Goal: Transaction & Acquisition: Book appointment/travel/reservation

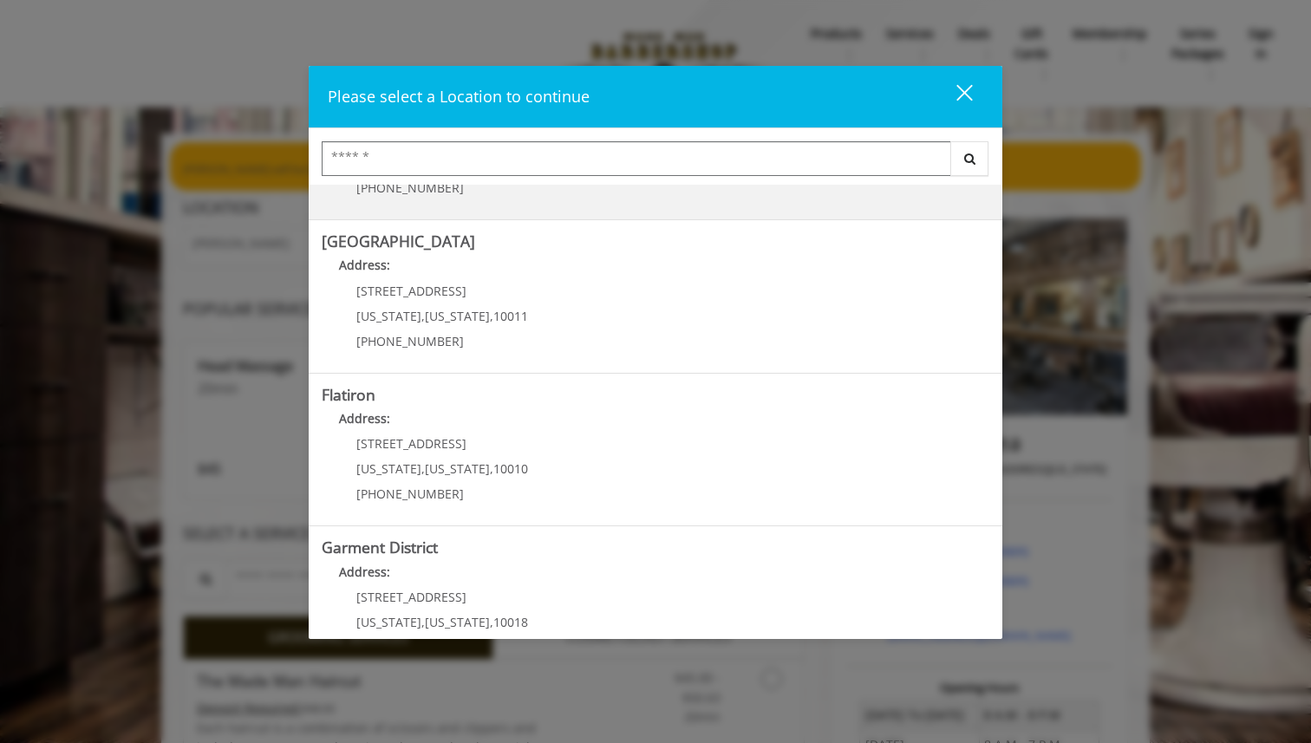
scroll to position [271, 0]
click at [622, 425] on "Address:" at bounding box center [656, 422] width 668 height 28
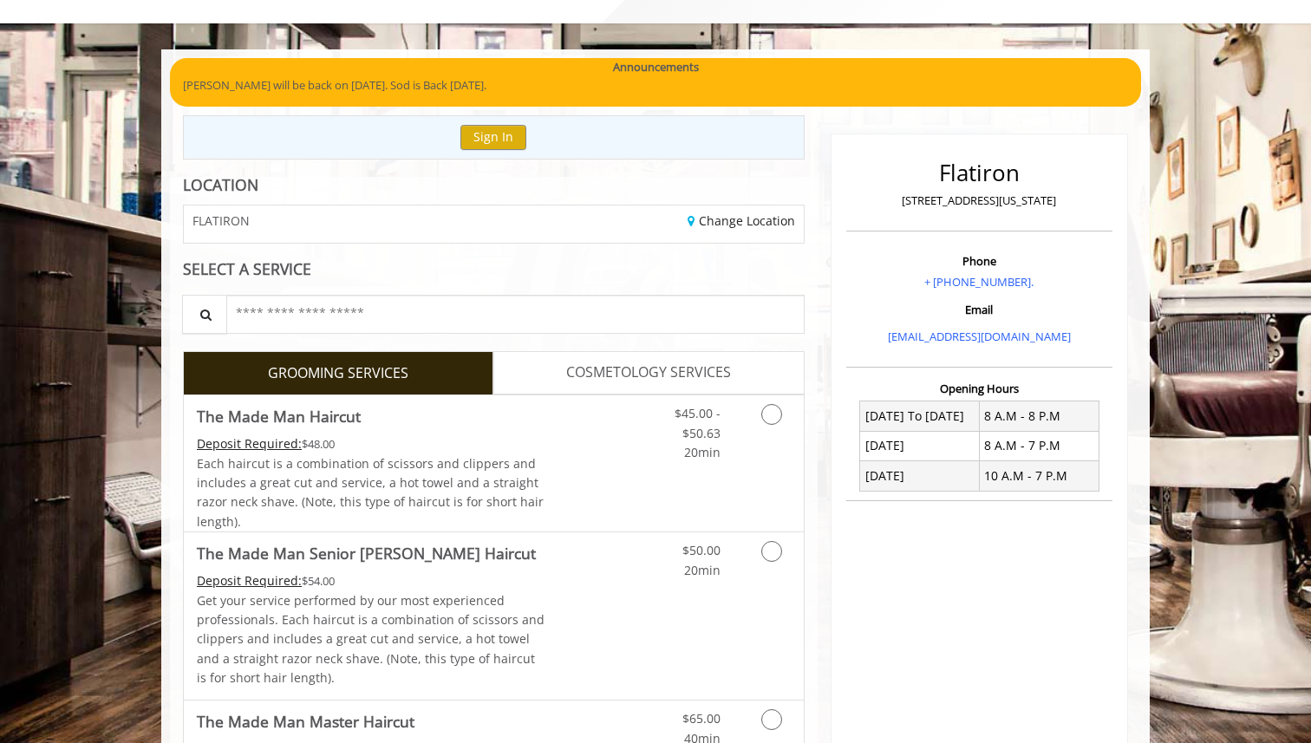
scroll to position [92, 0]
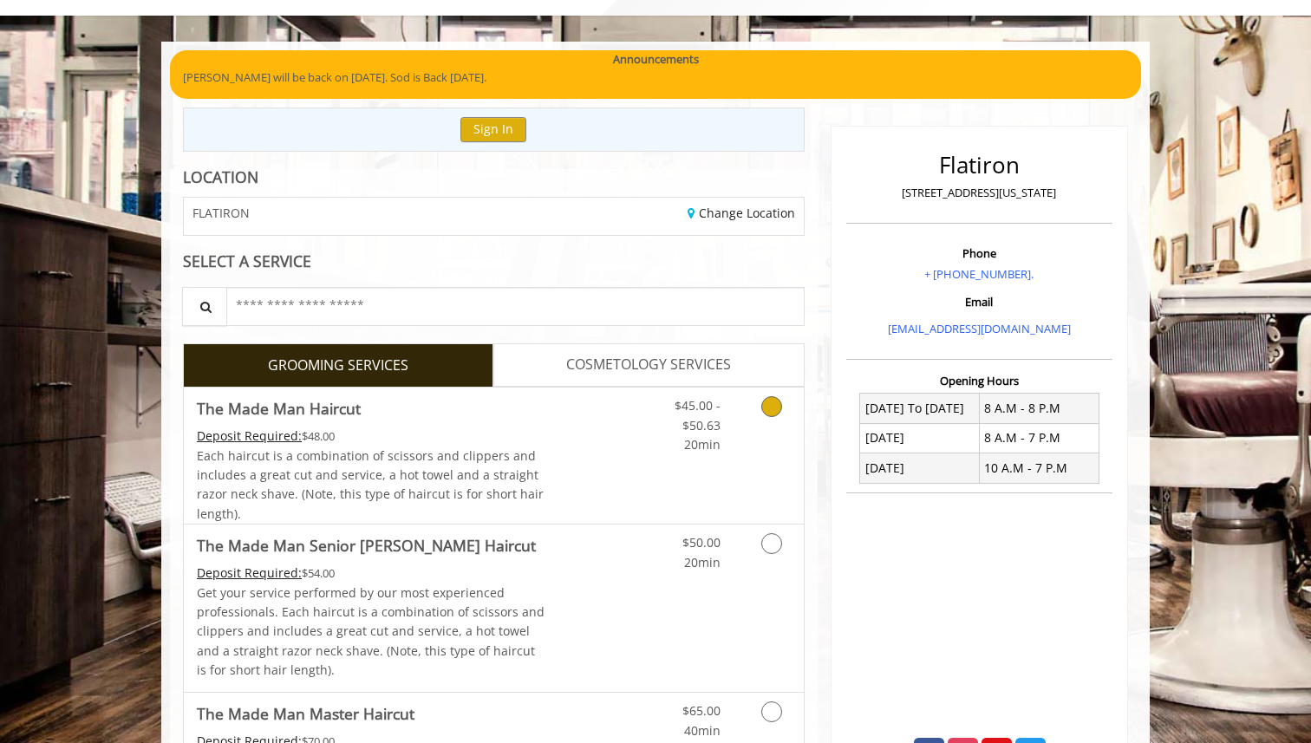
click at [777, 413] on icon "Grooming services" at bounding box center [771, 406] width 21 height 21
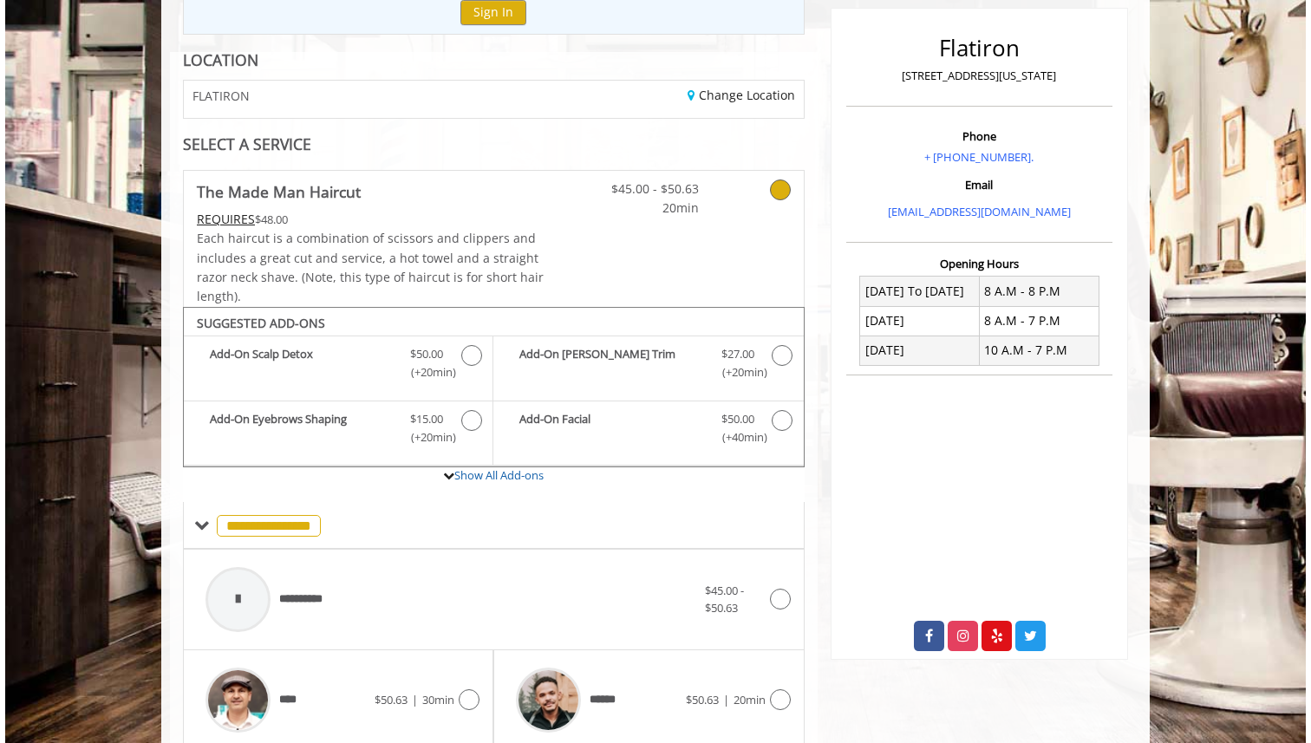
scroll to position [0, 0]
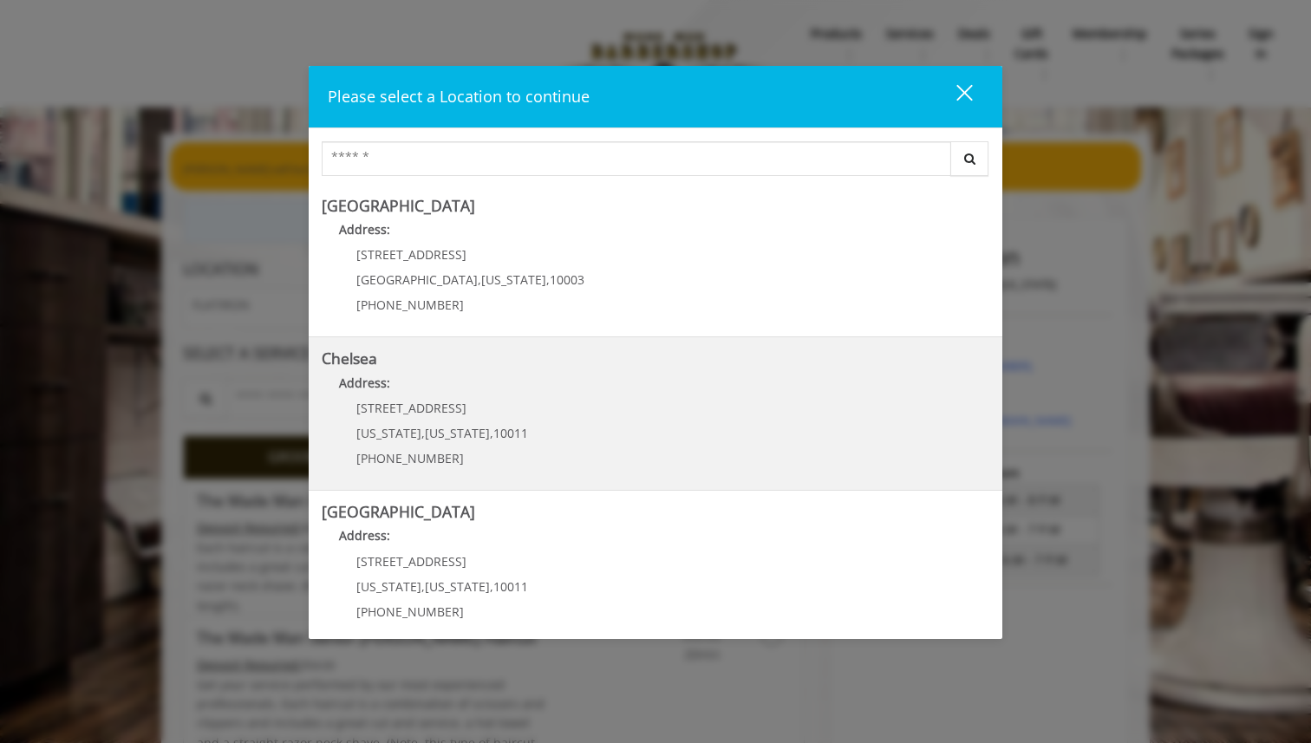
click at [546, 394] on p "Address:" at bounding box center [656, 388] width 668 height 28
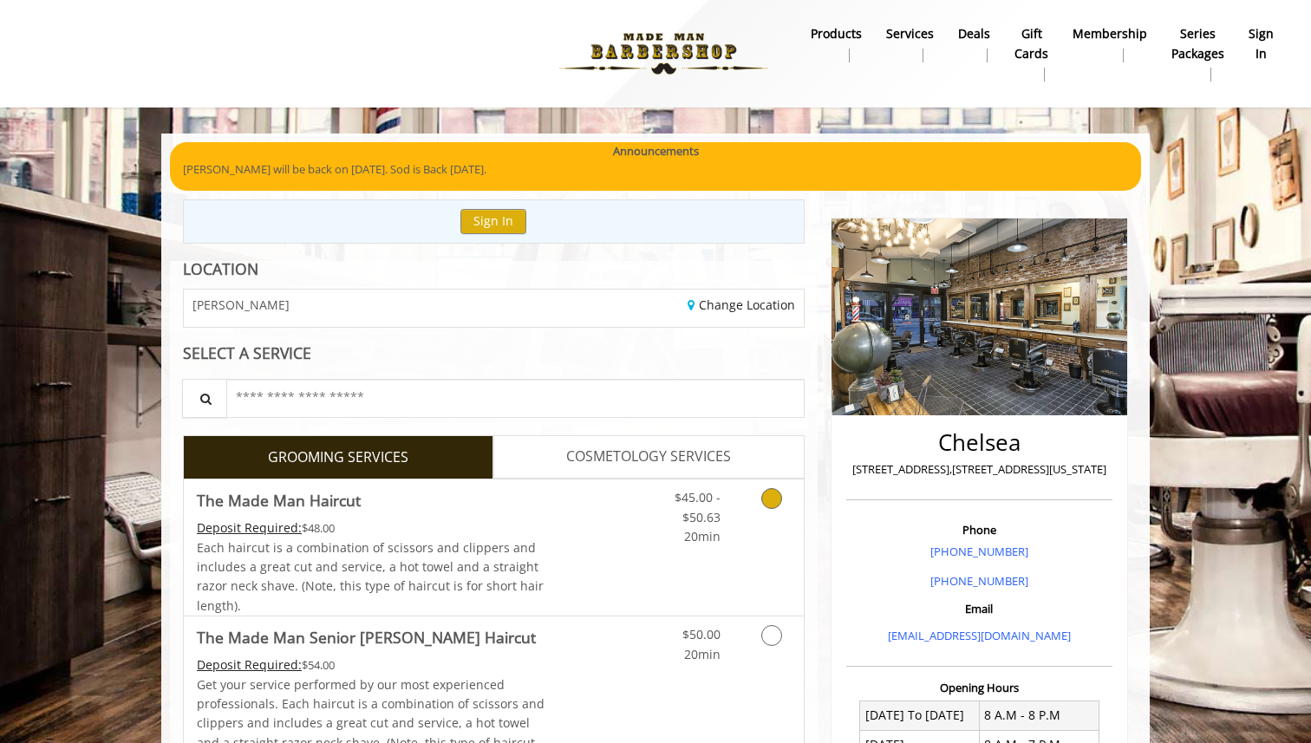
click at [743, 541] on div "Grooming services" at bounding box center [769, 513] width 70 height 67
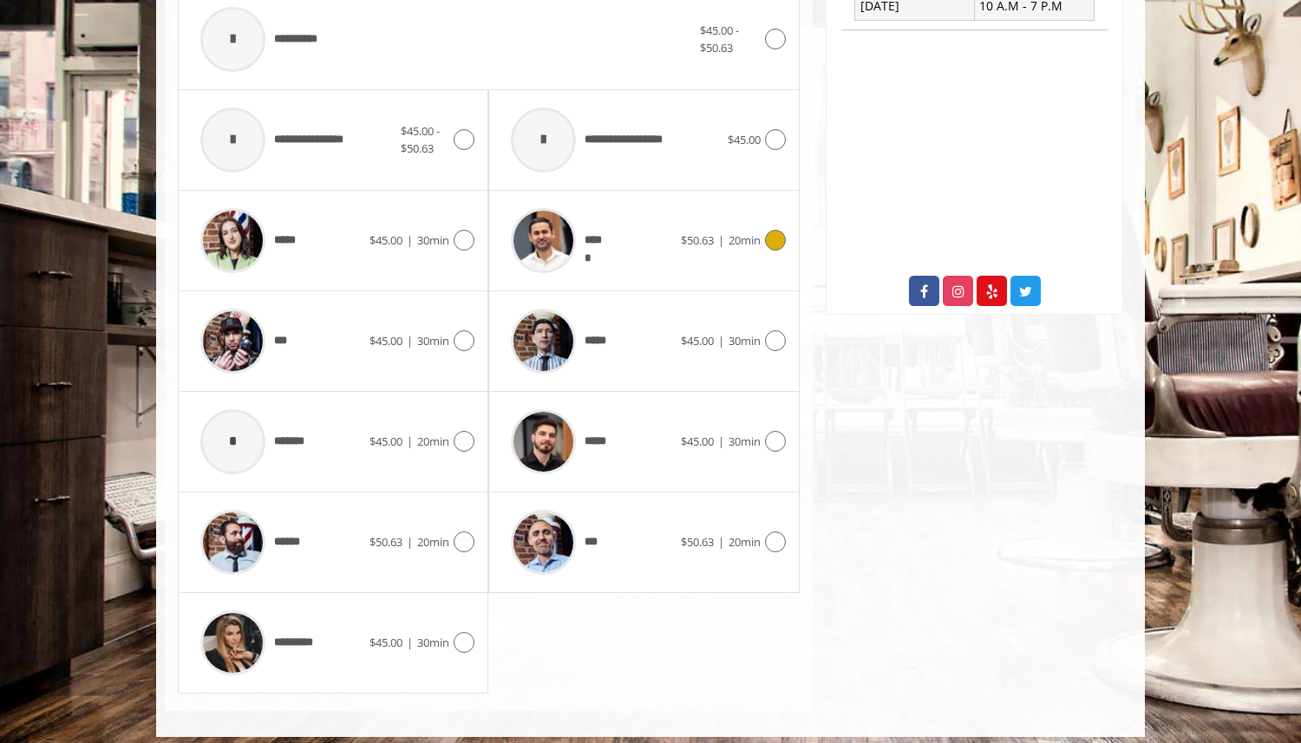
scroll to position [780, 0]
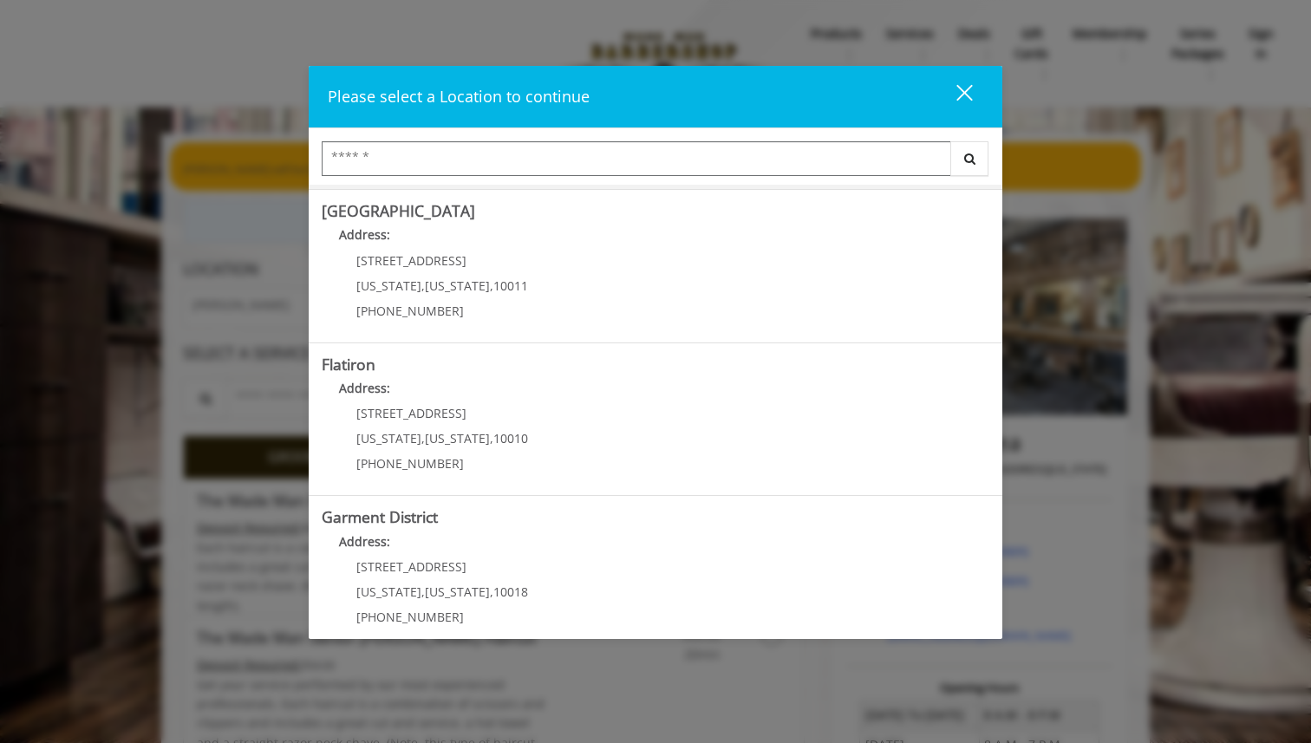
scroll to position [307, 0]
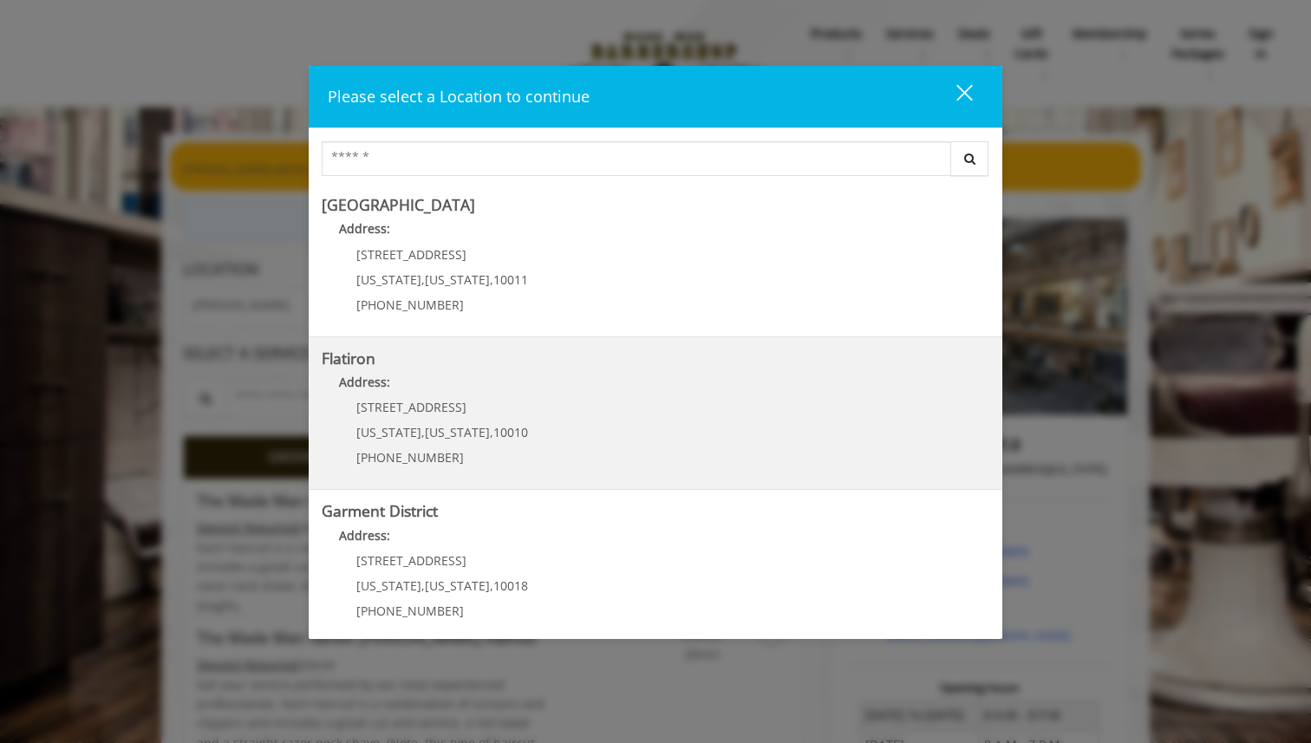
click at [532, 415] on "Flatiron Address: [STREET_ADDRESS][US_STATE][US_STATE] (917) 475-1765" at bounding box center [656, 413] width 668 height 127
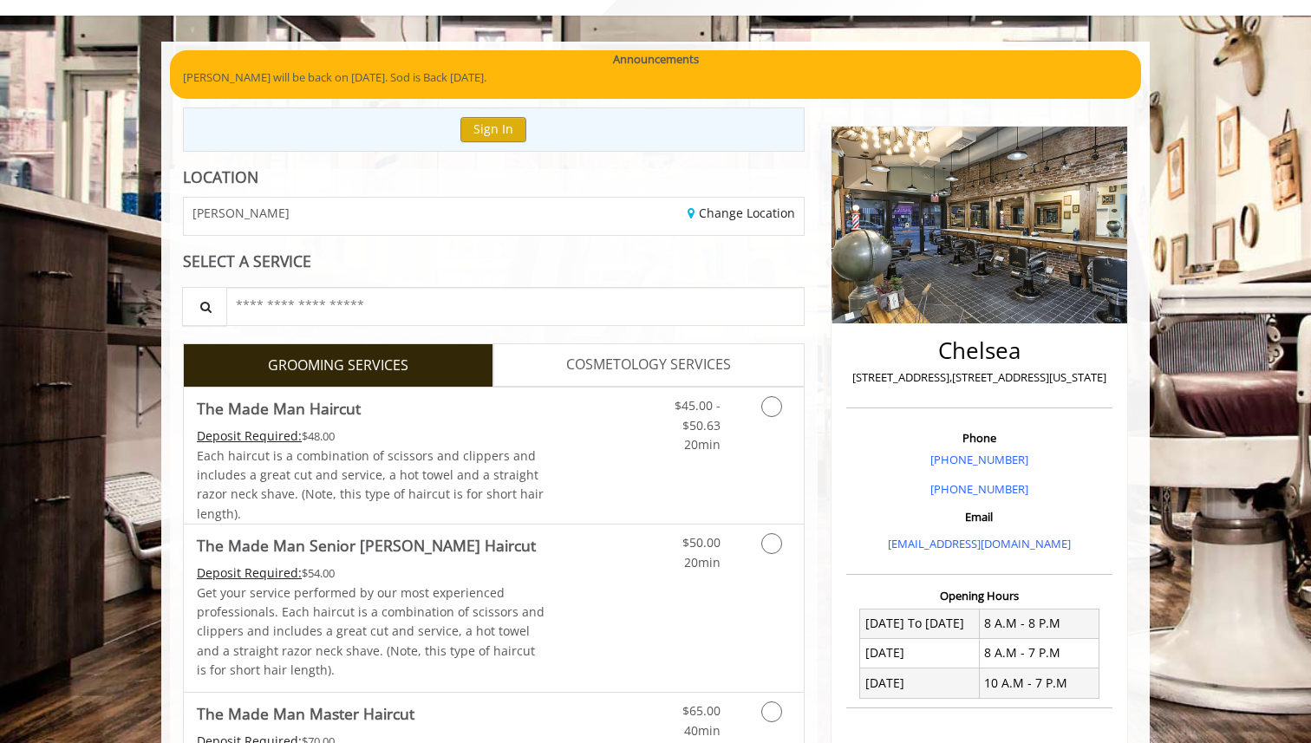
scroll to position [95, 0]
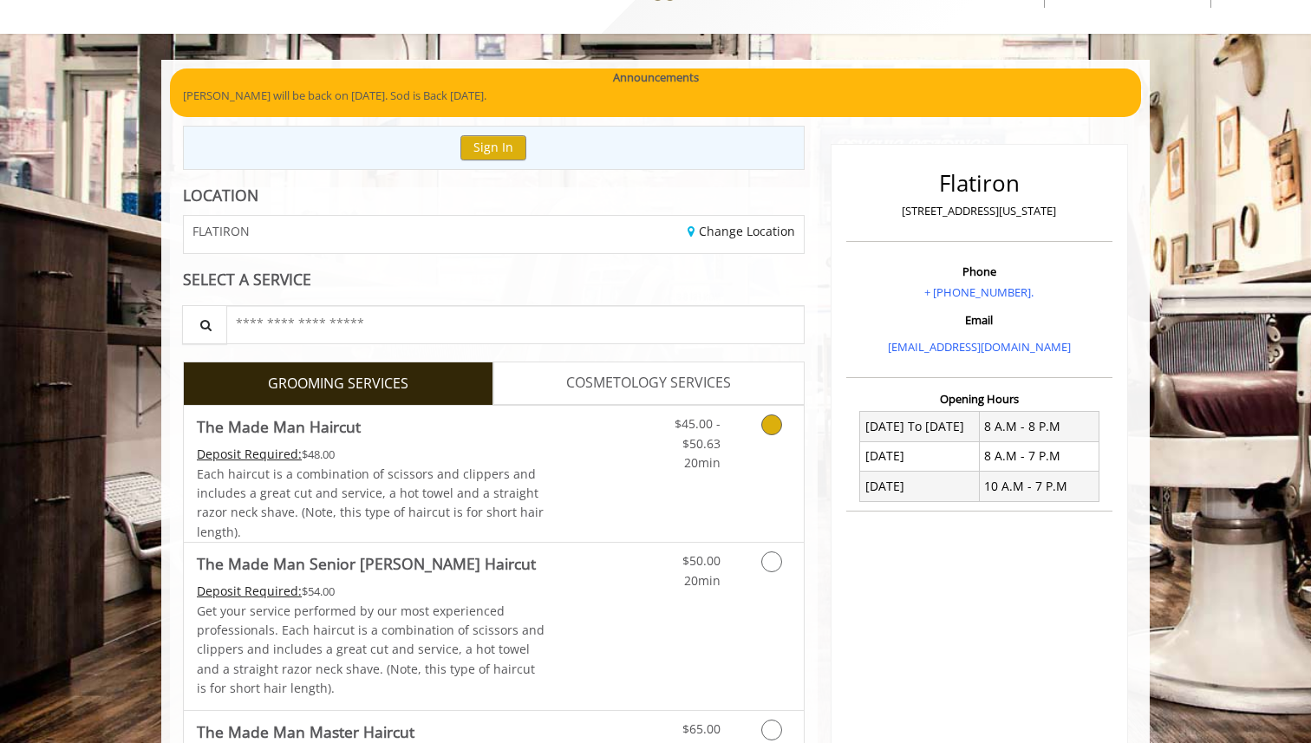
click at [771, 427] on icon "Grooming services" at bounding box center [771, 425] width 21 height 21
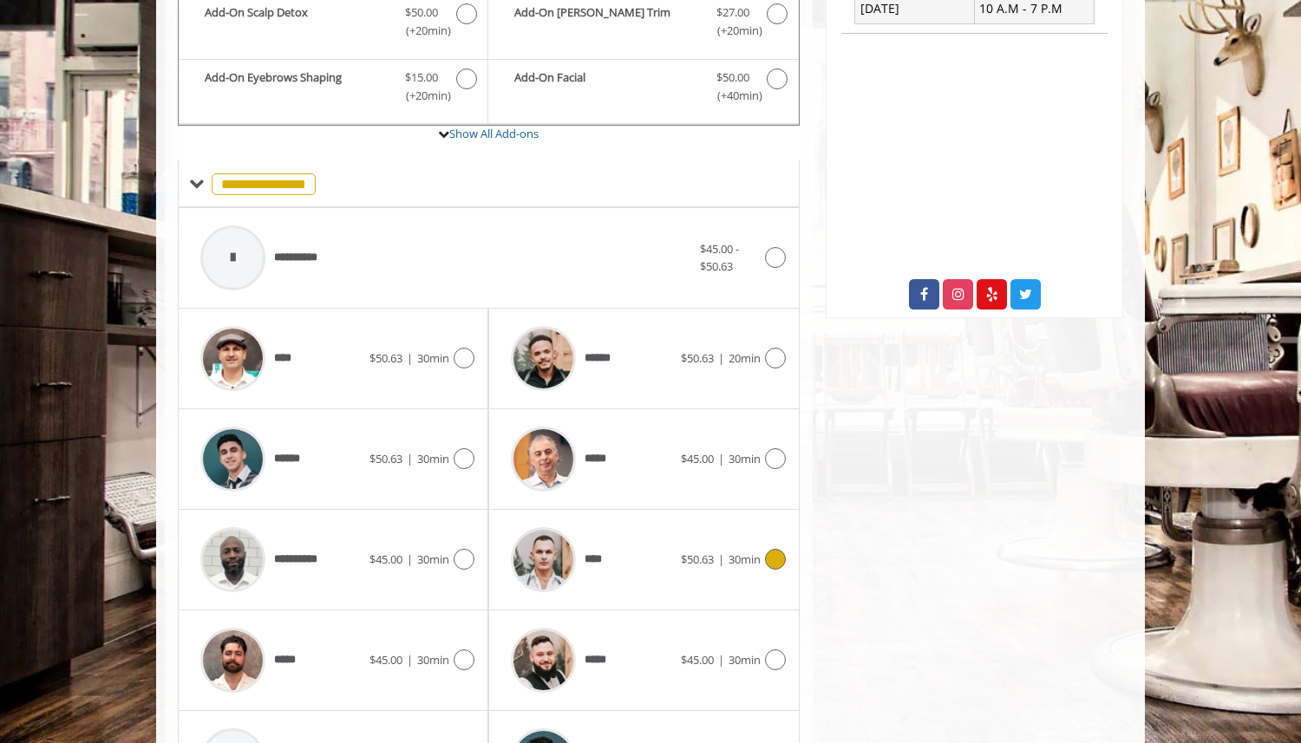
scroll to position [553, 0]
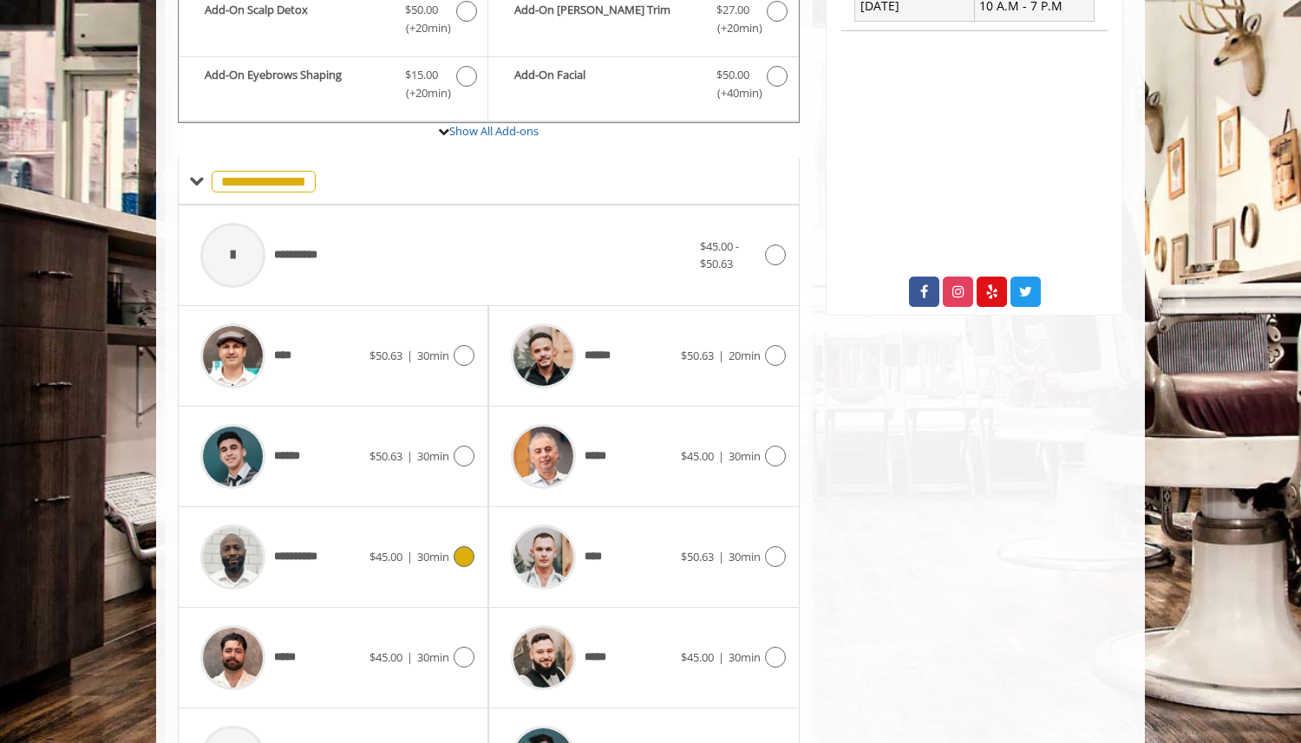
click at [460, 559] on icon at bounding box center [464, 556] width 21 height 21
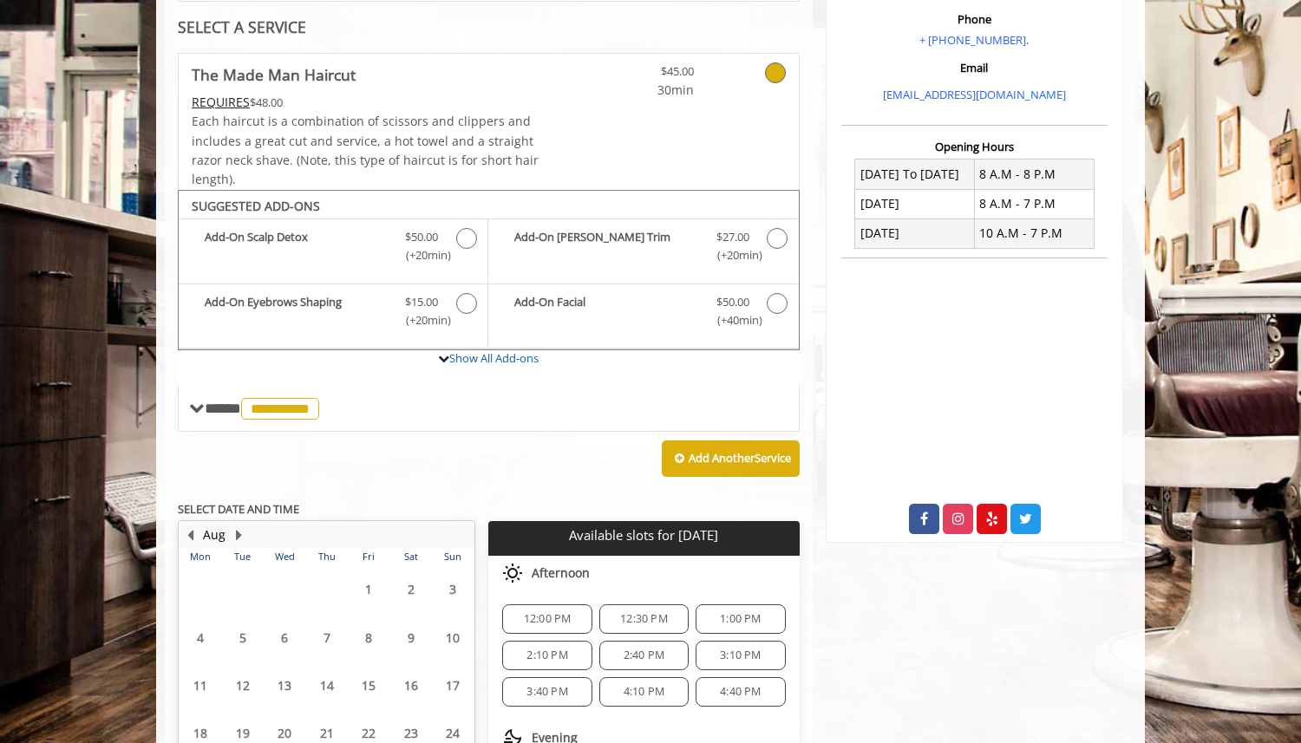
scroll to position [486, 0]
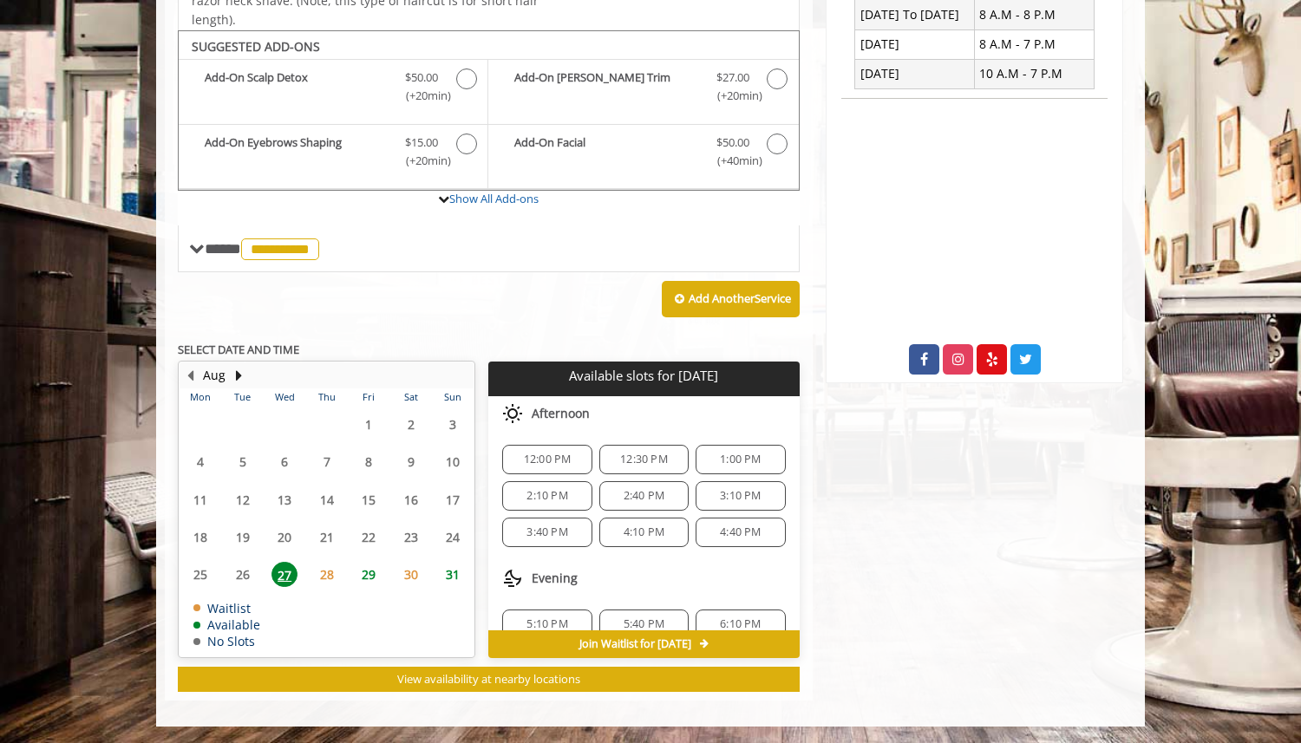
click at [367, 576] on span "29" at bounding box center [369, 574] width 26 height 25
click at [630, 497] on span "2:40 PM" at bounding box center [644, 496] width 41 height 14
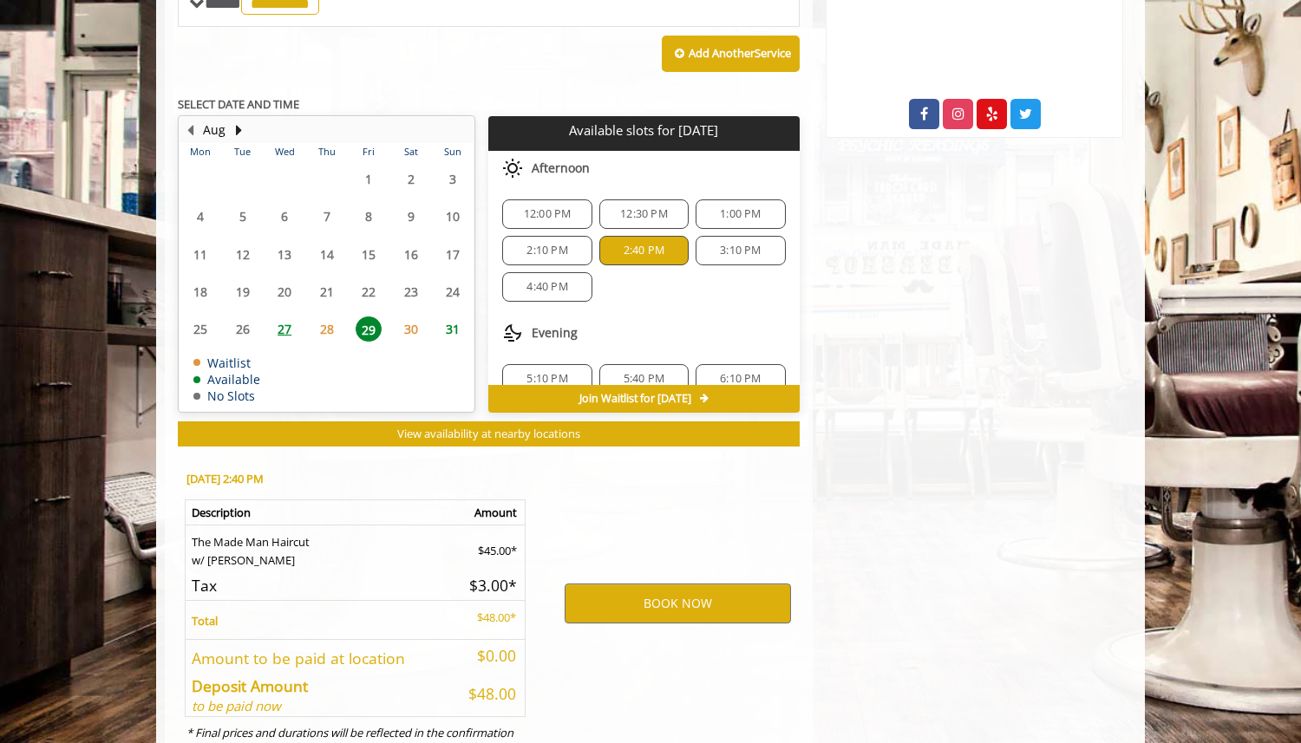
scroll to position [799, 0]
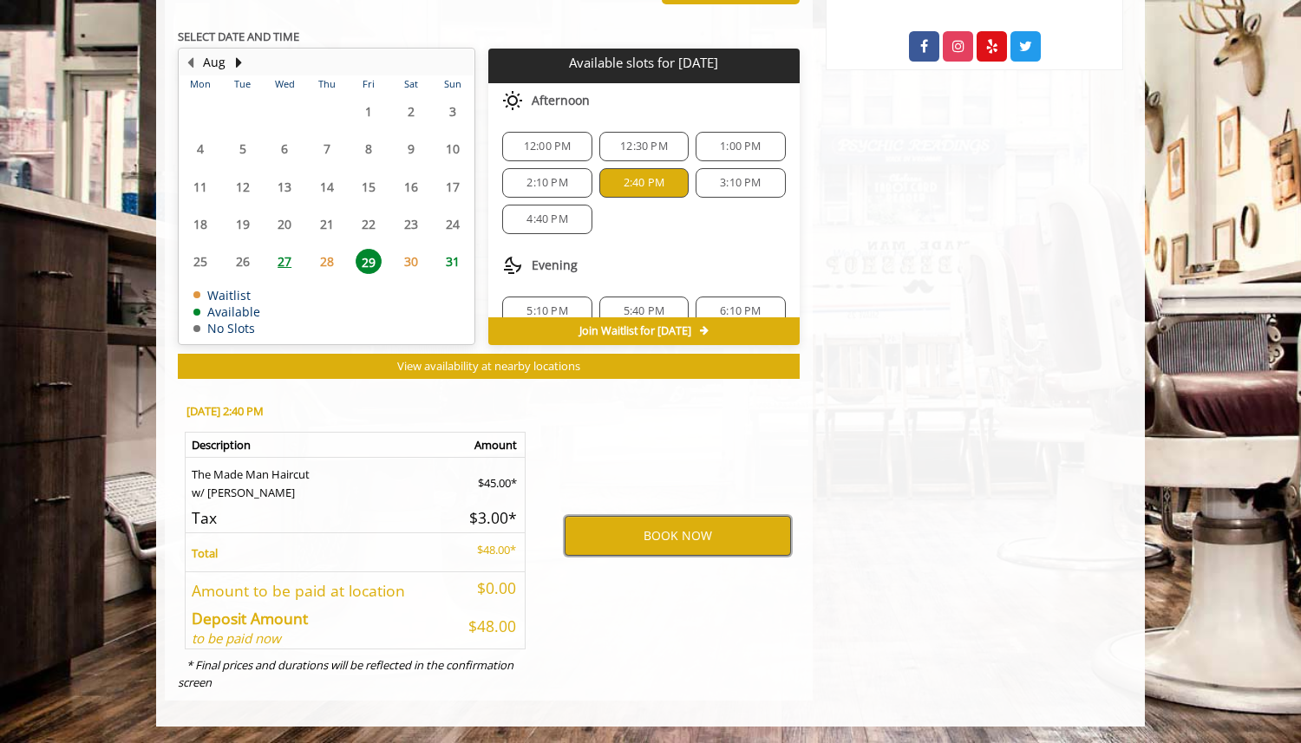
click at [658, 536] on button "BOOK NOW" at bounding box center [678, 536] width 226 height 40
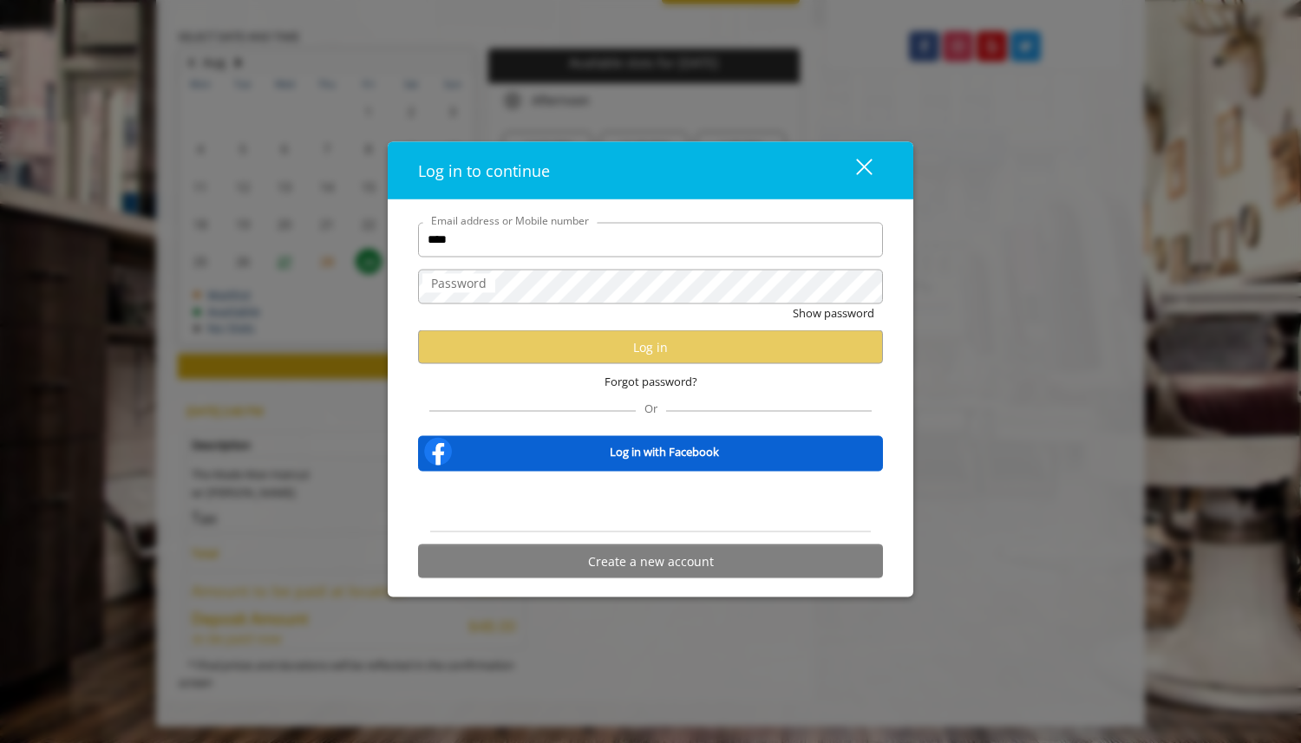
type input "**********"
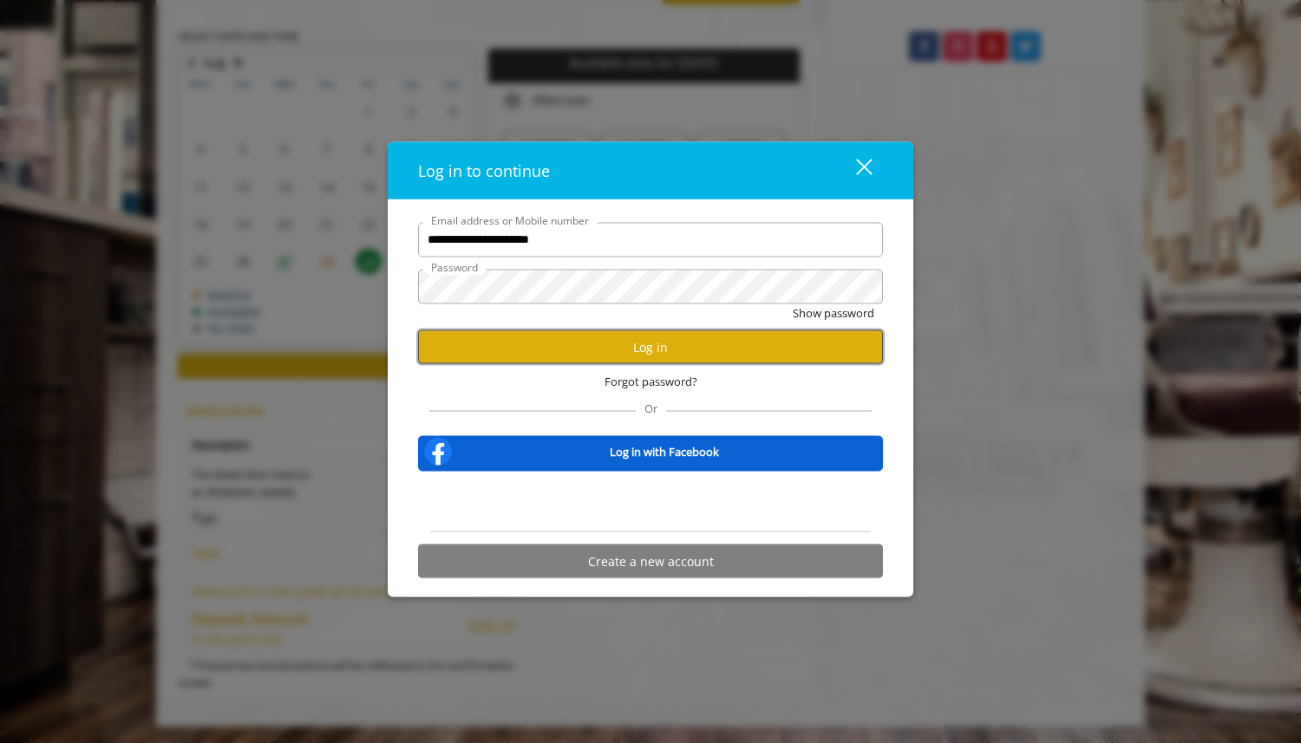
click at [604, 337] on button "Log in" at bounding box center [650, 347] width 465 height 34
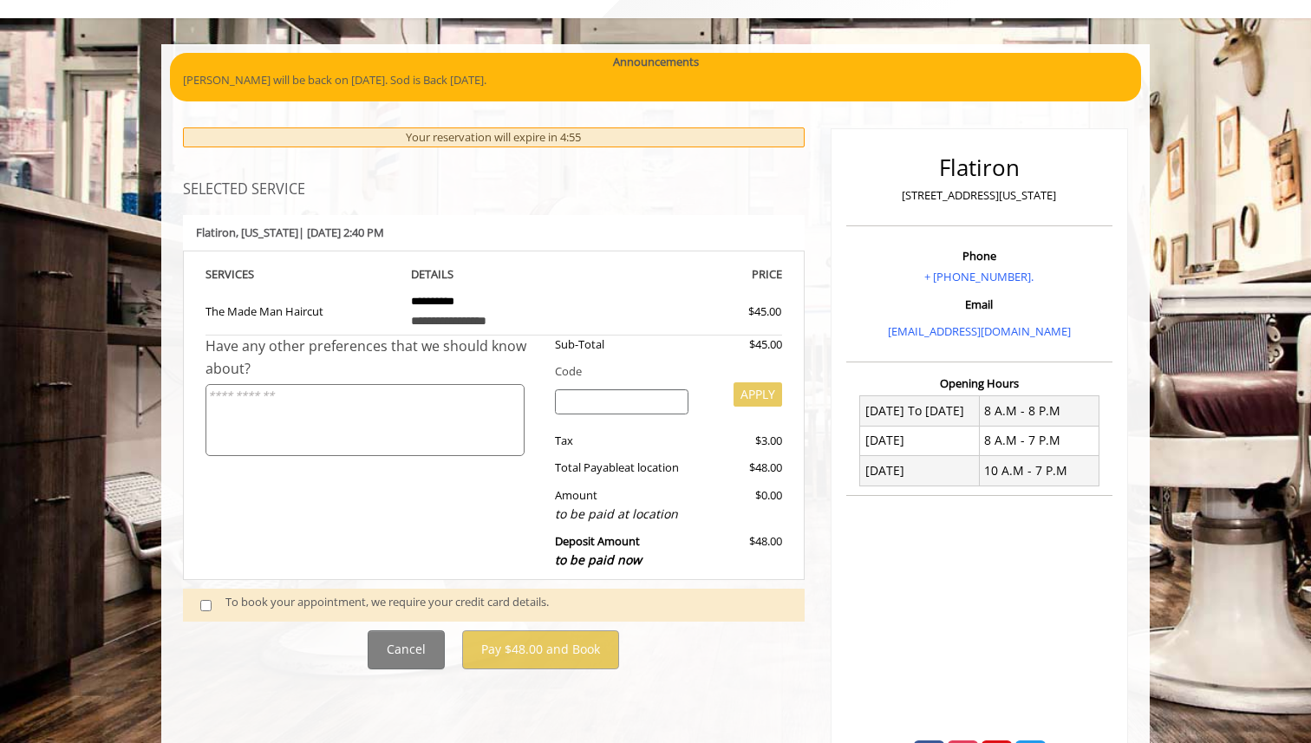
scroll to position [91, 0]
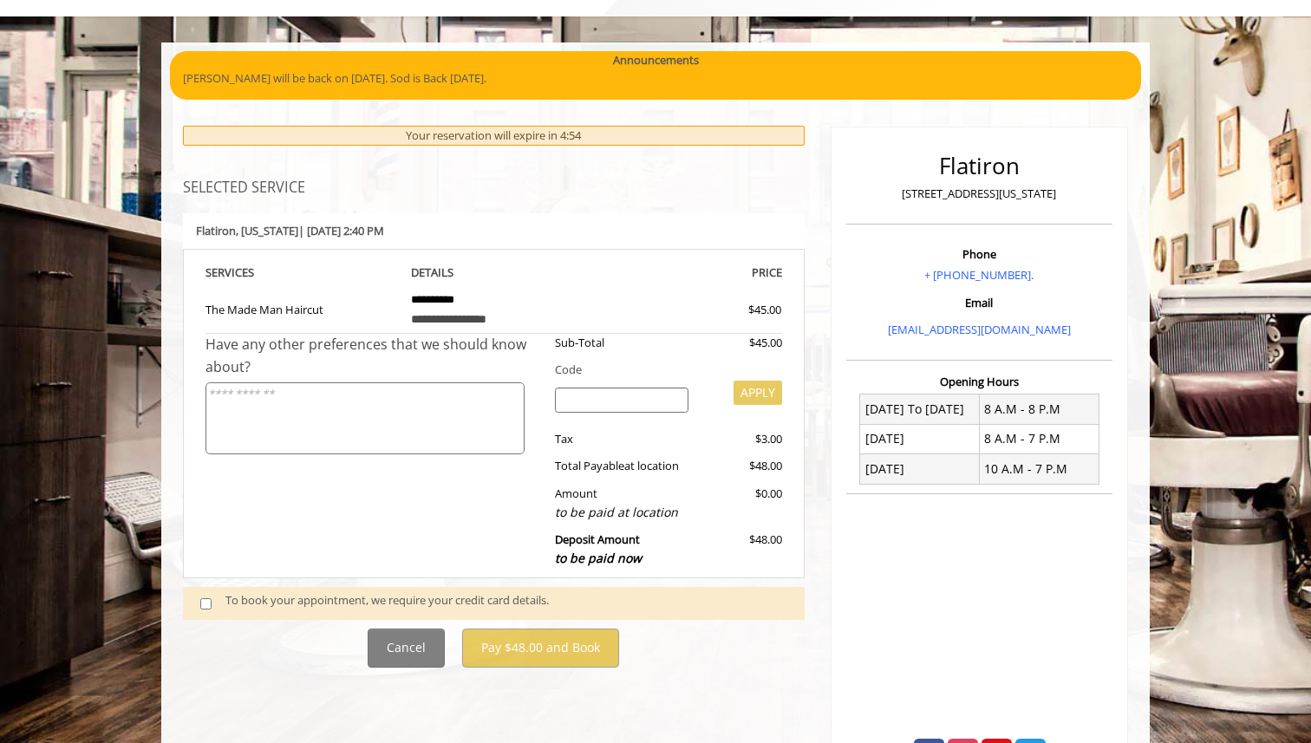
click at [203, 611] on span at bounding box center [212, 602] width 51 height 23
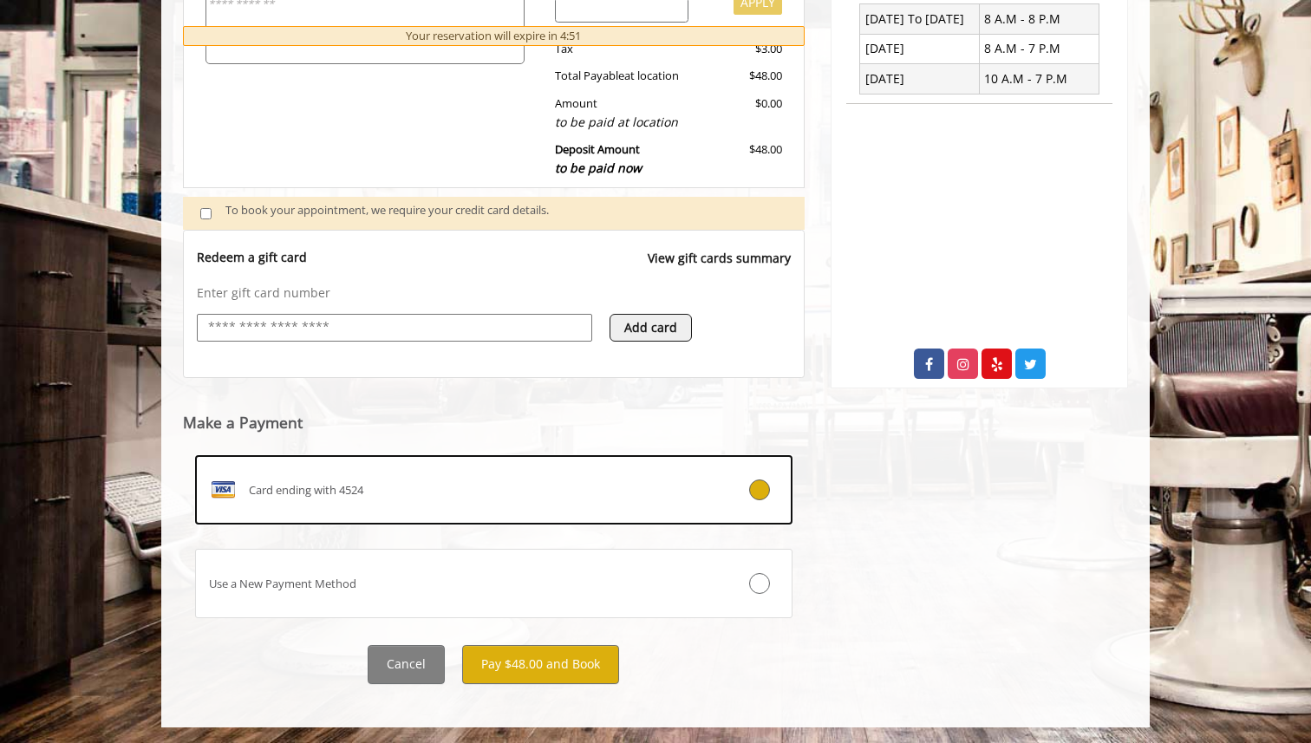
scroll to position [483, 0]
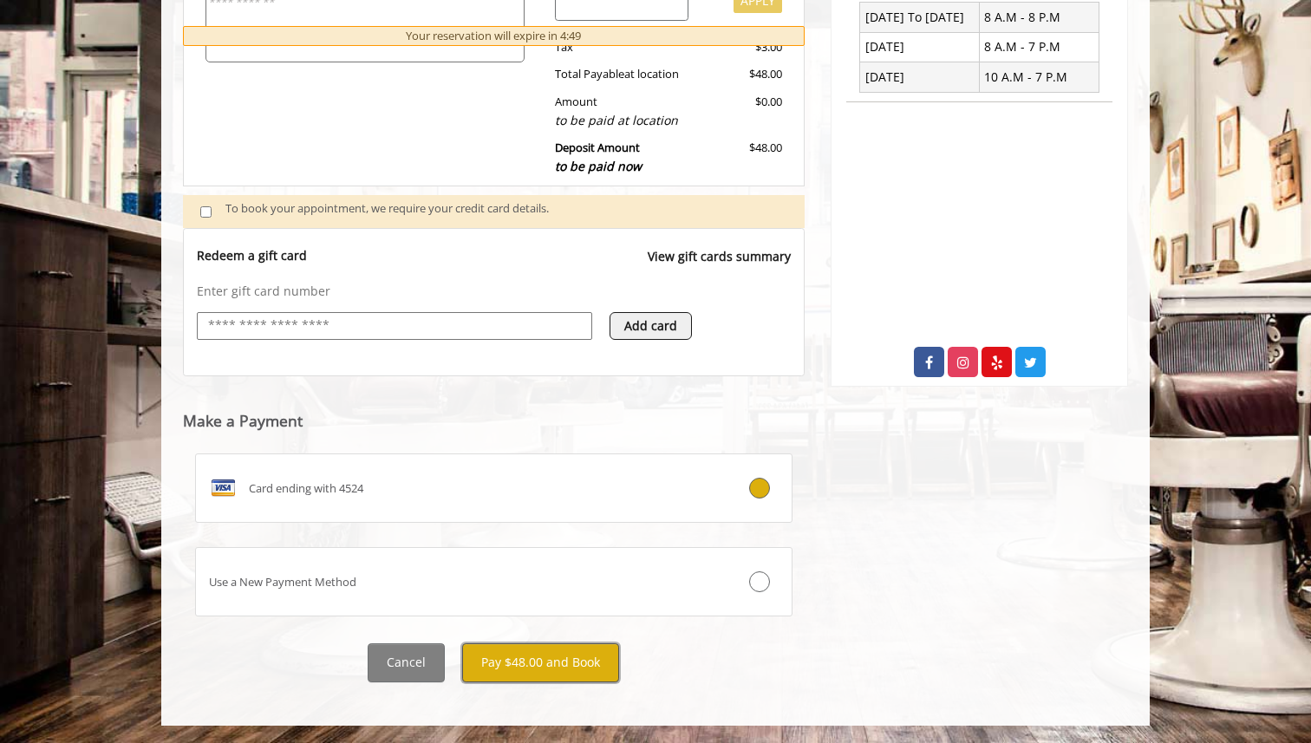
click at [532, 663] on button "Pay $48.00 and Book" at bounding box center [540, 663] width 157 height 39
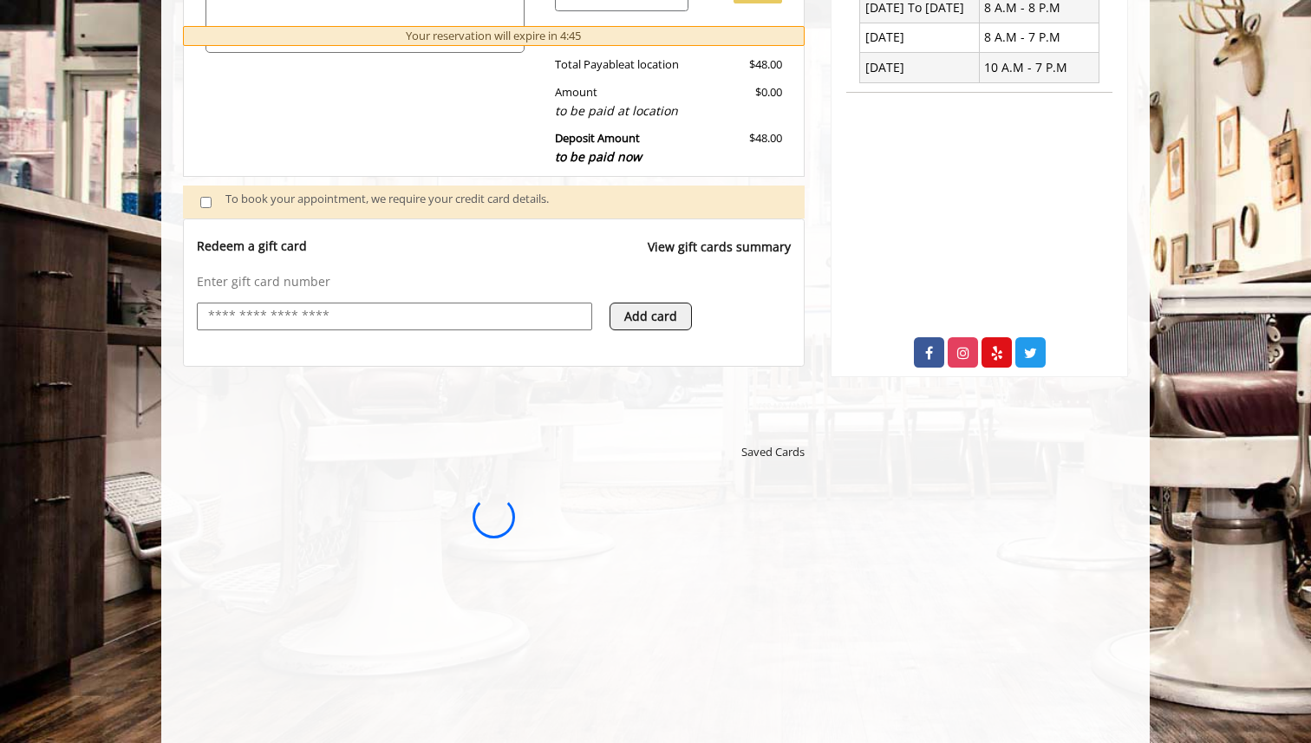
scroll to position [503, 0]
